Goal: Check status

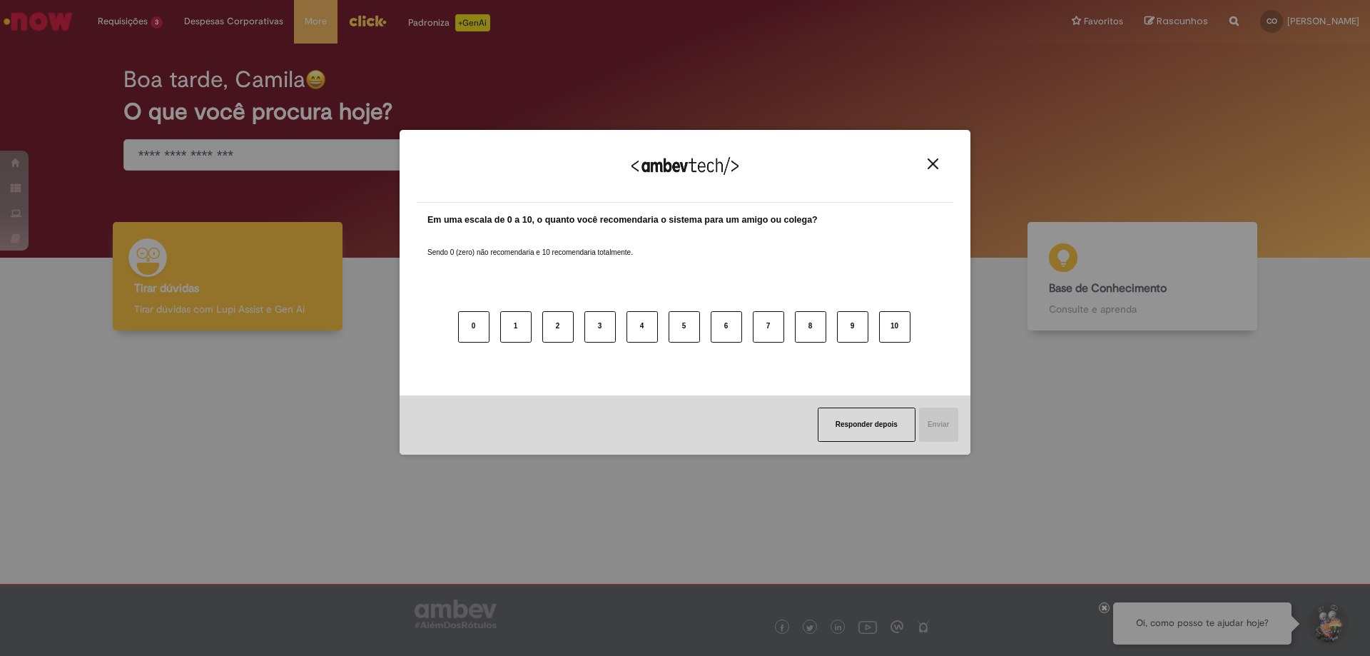
click at [153, 91] on div "Agradecemos seu feedback! Em uma escala de 0 a 10, o quanto você recomendaria o…" at bounding box center [685, 328] width 1370 height 656
click at [928, 168] on img "Close" at bounding box center [933, 163] width 11 height 11
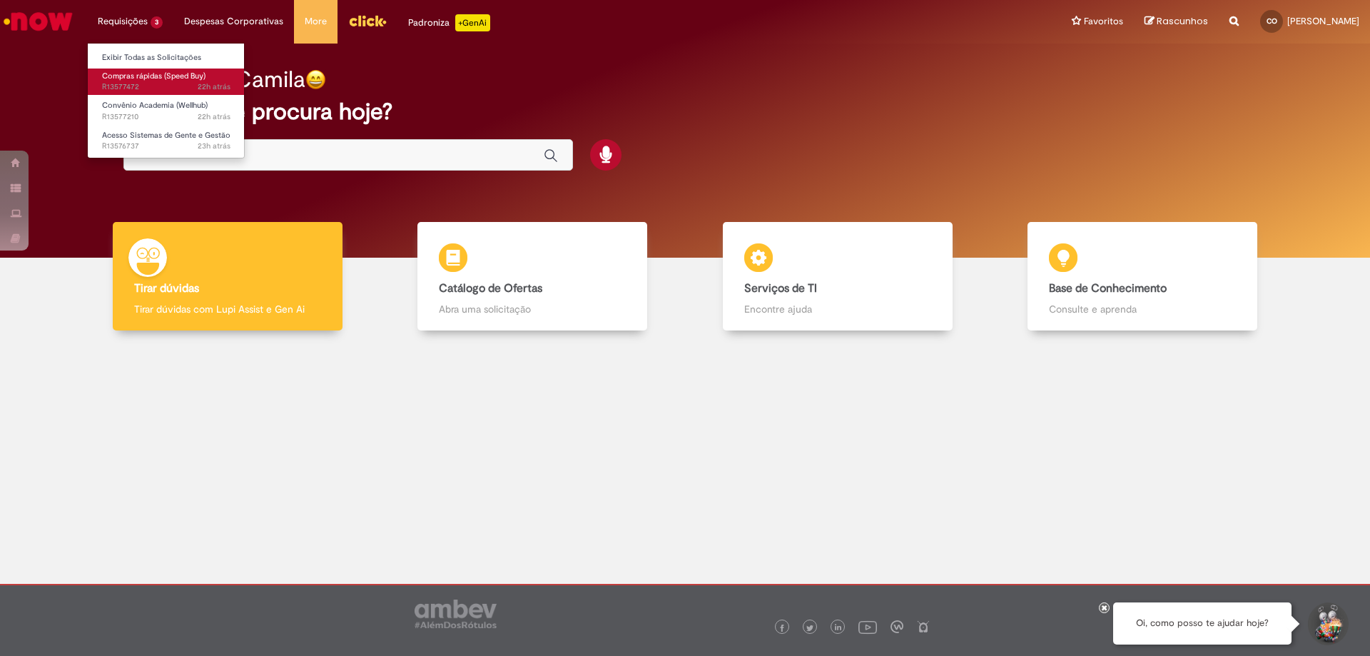
click at [148, 83] on span "22h atrás 22 horas atrás R13577472" at bounding box center [166, 86] width 128 height 11
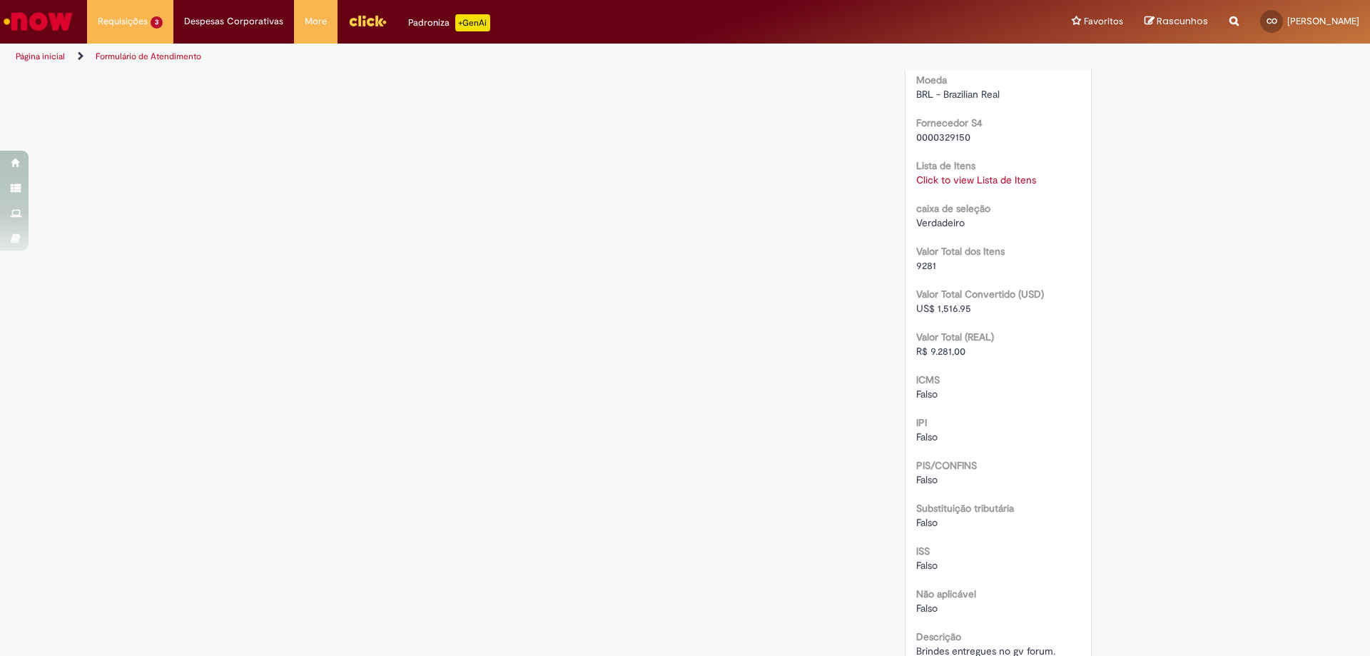
scroll to position [1285, 0]
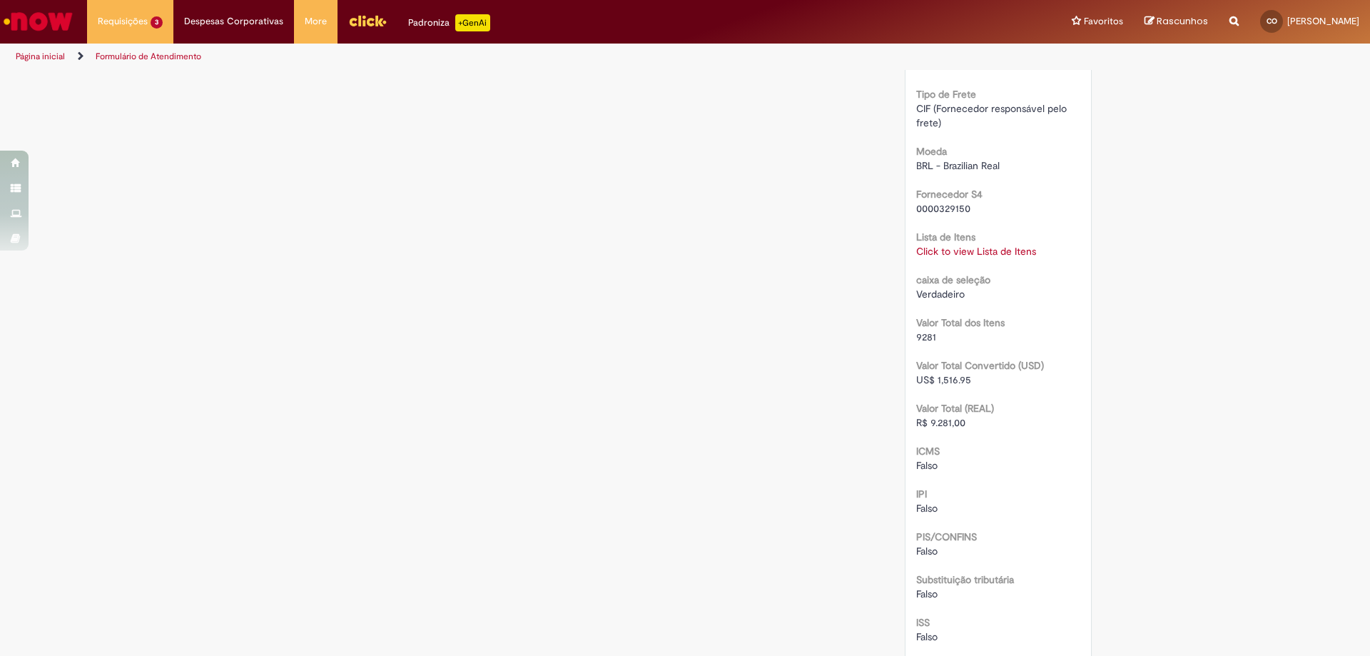
click at [954, 248] on link "Click to view Lista de Itens" at bounding box center [976, 251] width 120 height 13
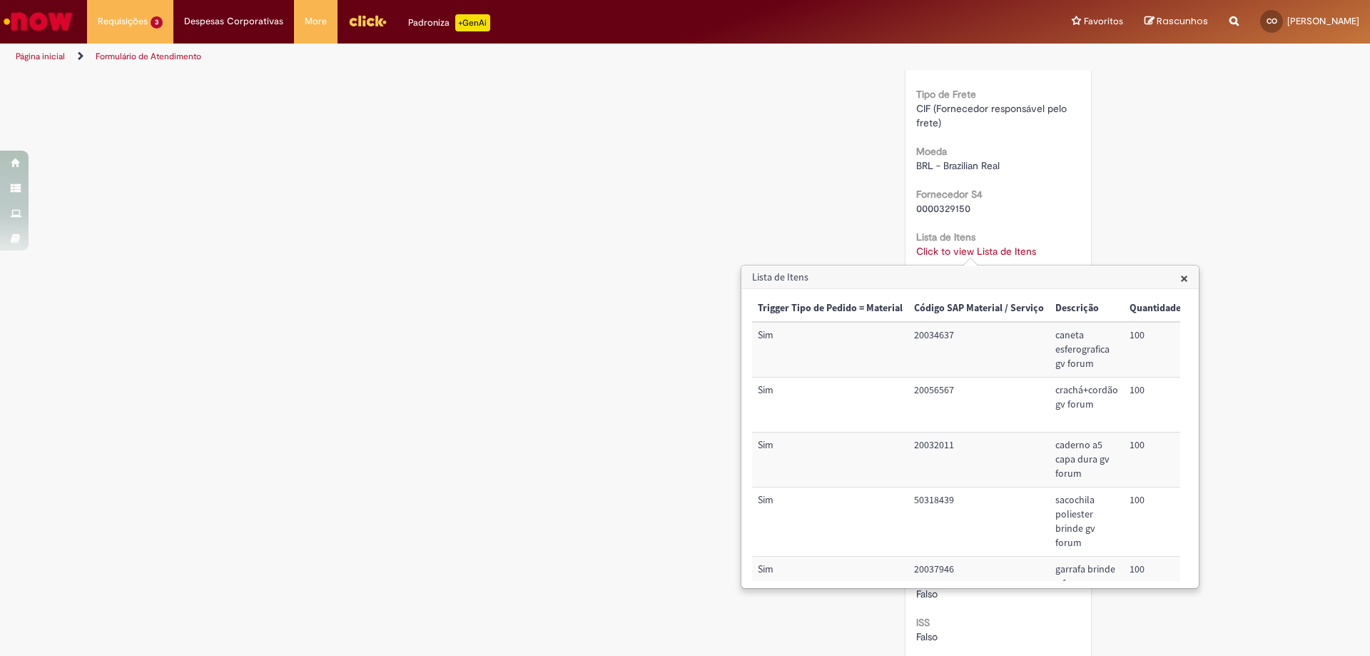
scroll to position [55, 0]
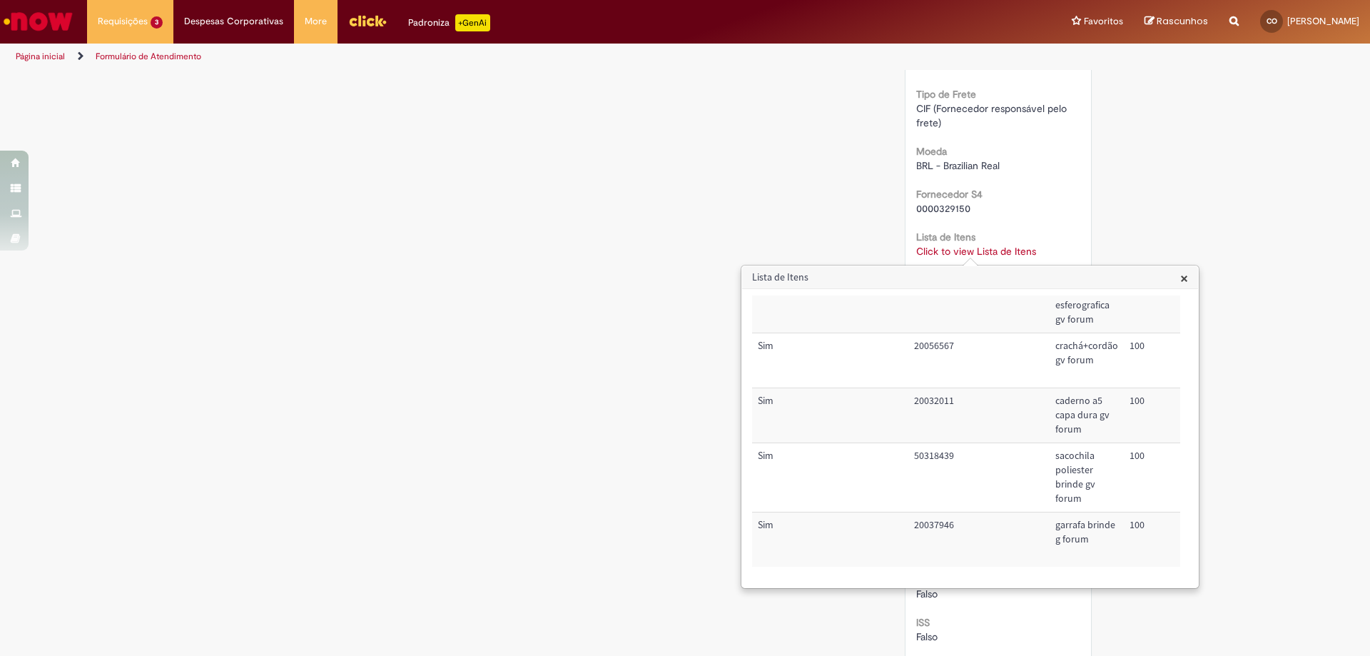
click at [1186, 278] on span "×" at bounding box center [1184, 277] width 8 height 19
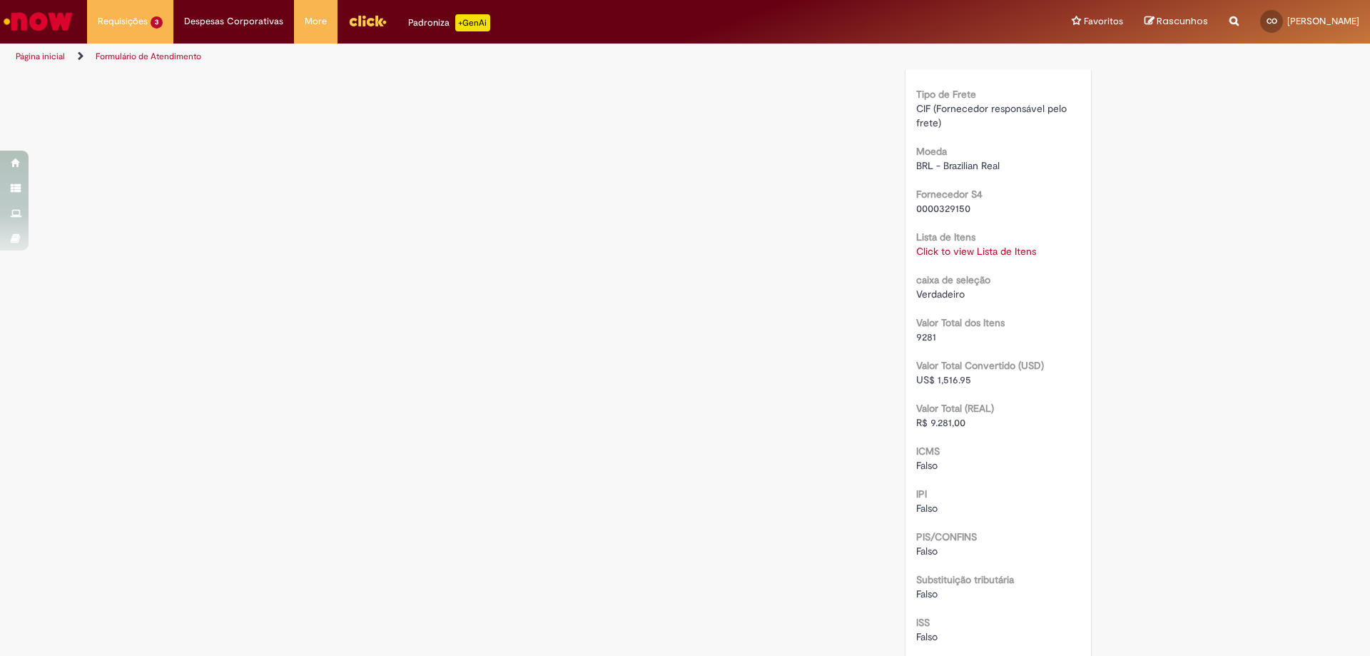
click at [357, 35] on link "Menu Cabeçalho" at bounding box center [368, 21] width 60 height 43
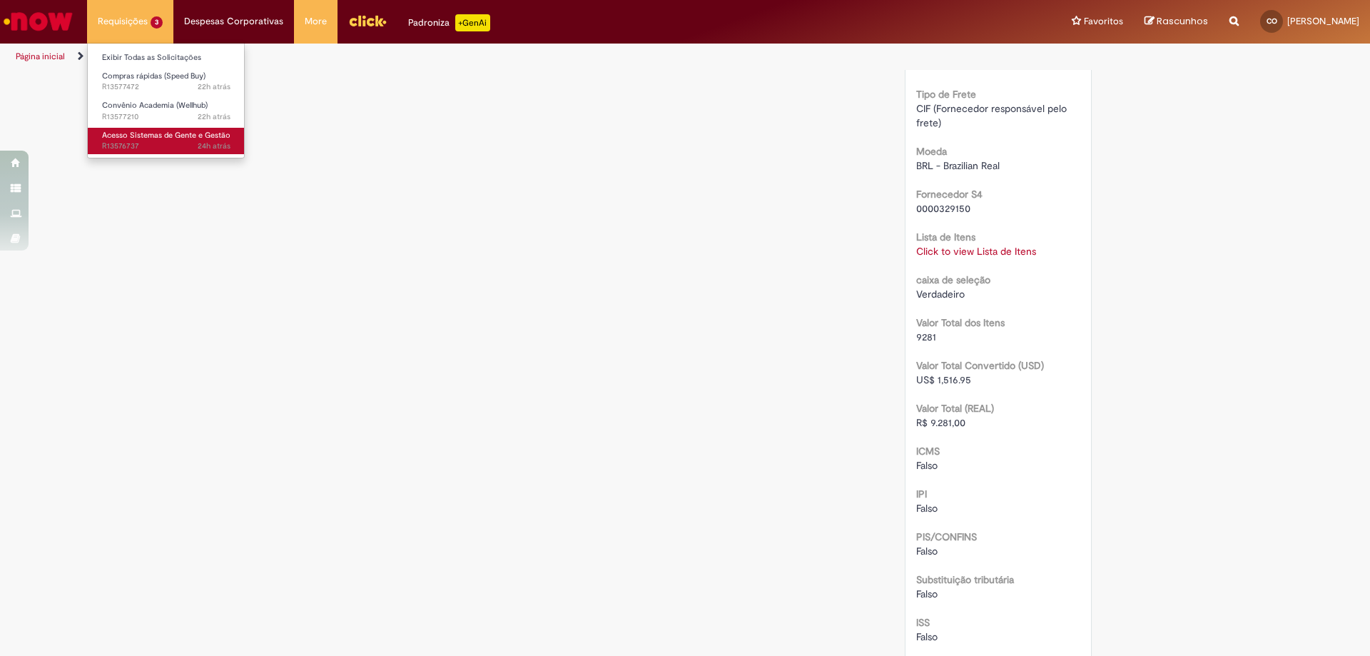
click at [176, 141] on span "24h atrás 24 horas atrás R13576737" at bounding box center [166, 146] width 128 height 11
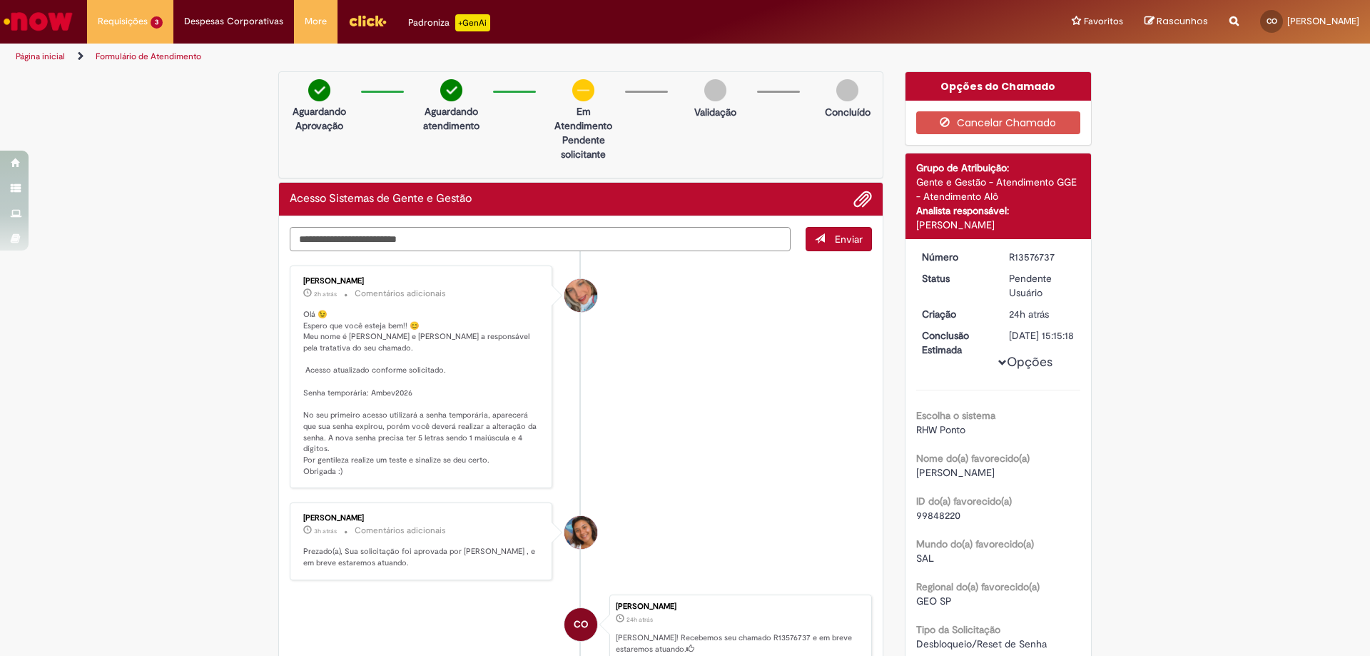
click at [553, 245] on textarea "Digite sua mensagem aqui..." at bounding box center [540, 239] width 501 height 24
type textarea "**********"
click at [829, 237] on button "Enviar" at bounding box center [839, 239] width 66 height 24
